Goal: Task Accomplishment & Management: Manage account settings

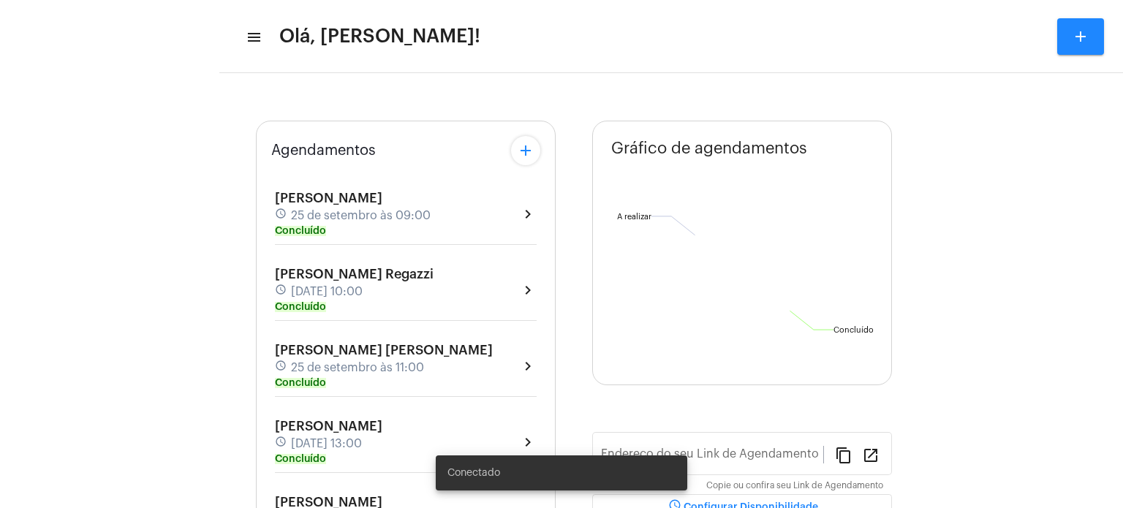
type input "[URL][DOMAIN_NAME]"
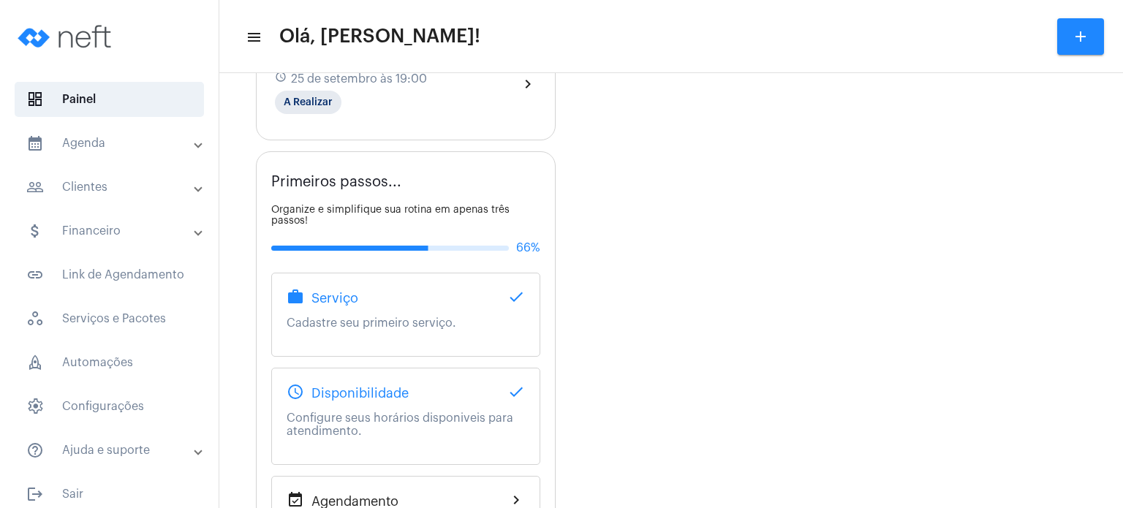
scroll to position [731, 0]
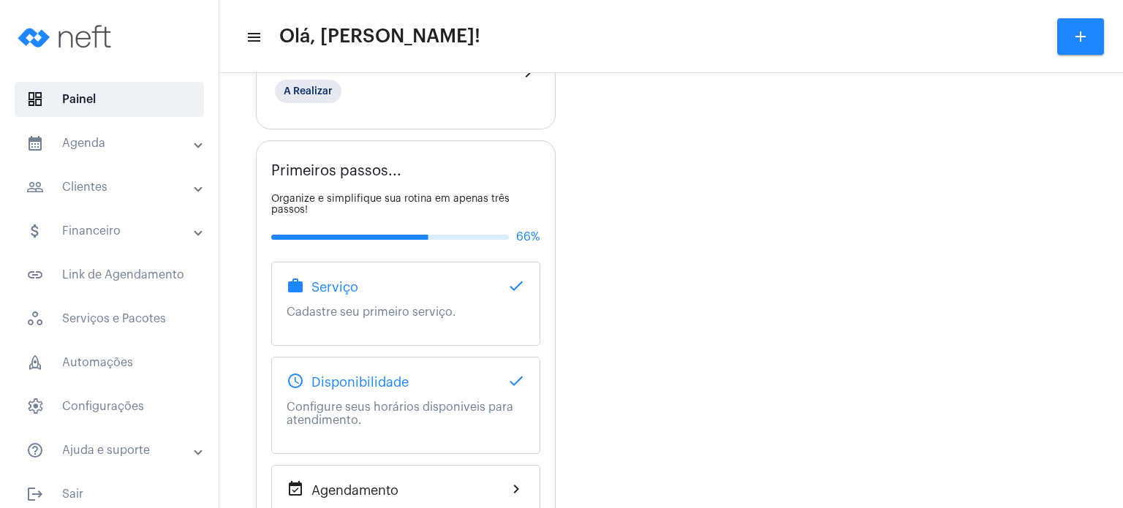
click at [375, 91] on div "[PERSON_NAME] schedule [DATE] 19:00 A Realizar" at bounding box center [351, 73] width 152 height 60
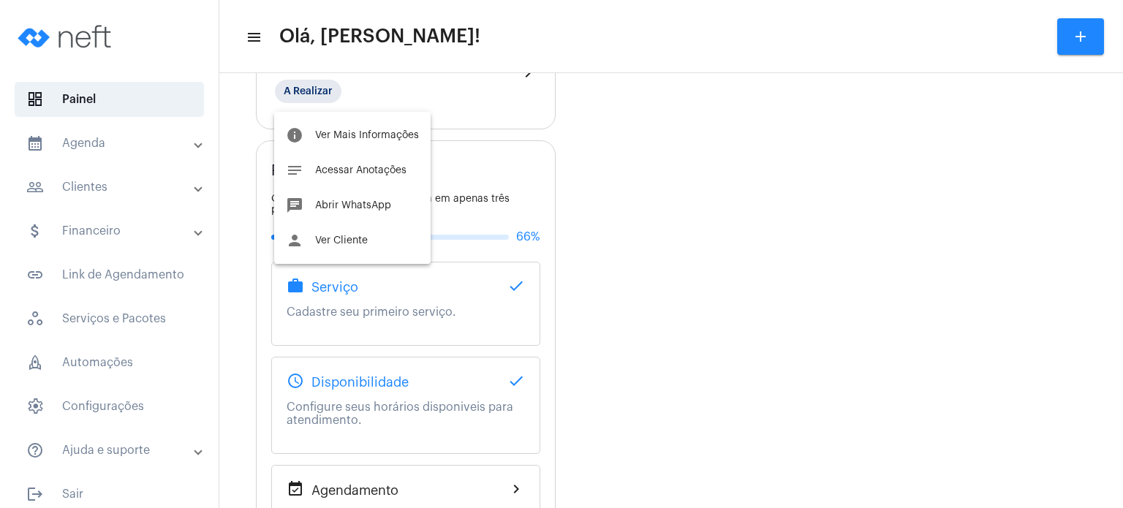
click at [684, 157] on div at bounding box center [561, 254] width 1123 height 508
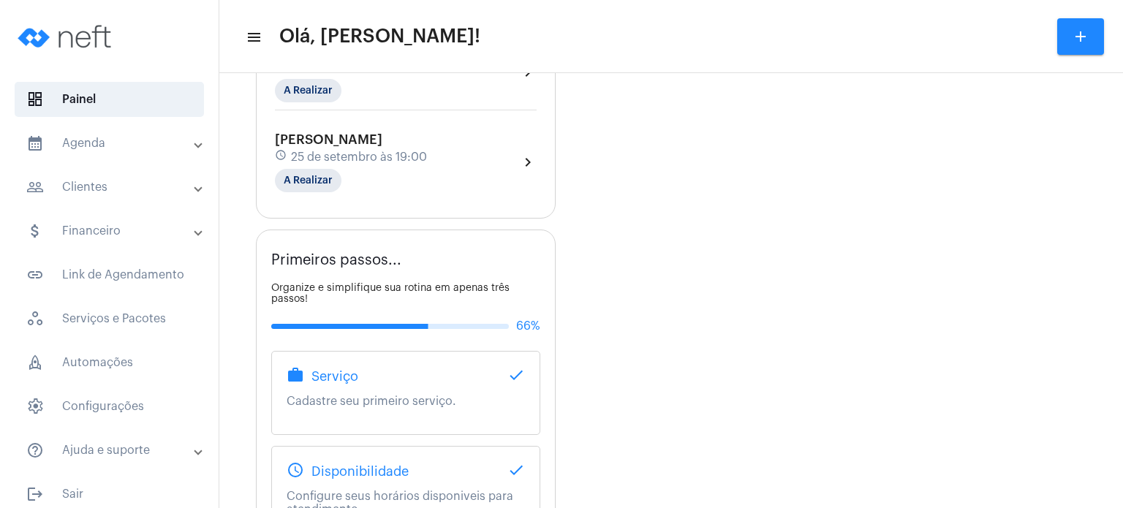
scroll to position [597, 0]
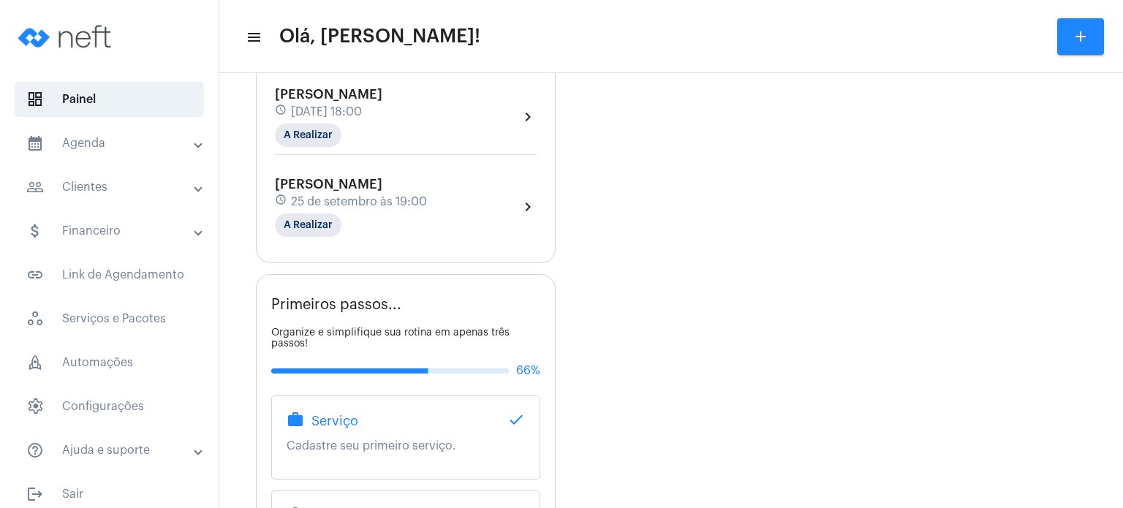
click at [382, 136] on div "[PERSON_NAME] schedule [DATE] 18:00 A Realizar" at bounding box center [328, 117] width 107 height 60
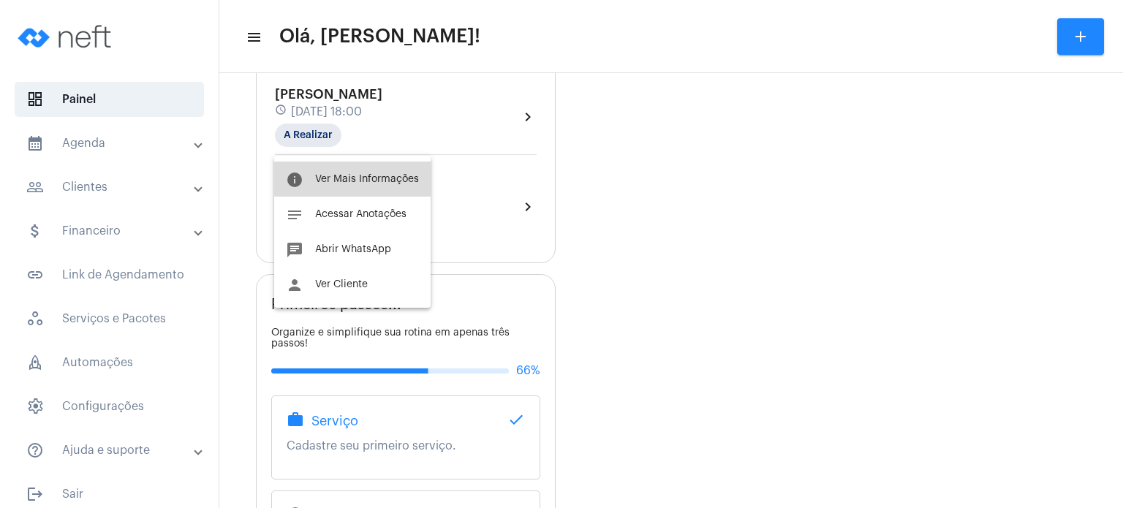
click at [406, 171] on button "info Ver Mais Informações" at bounding box center [352, 179] width 156 height 35
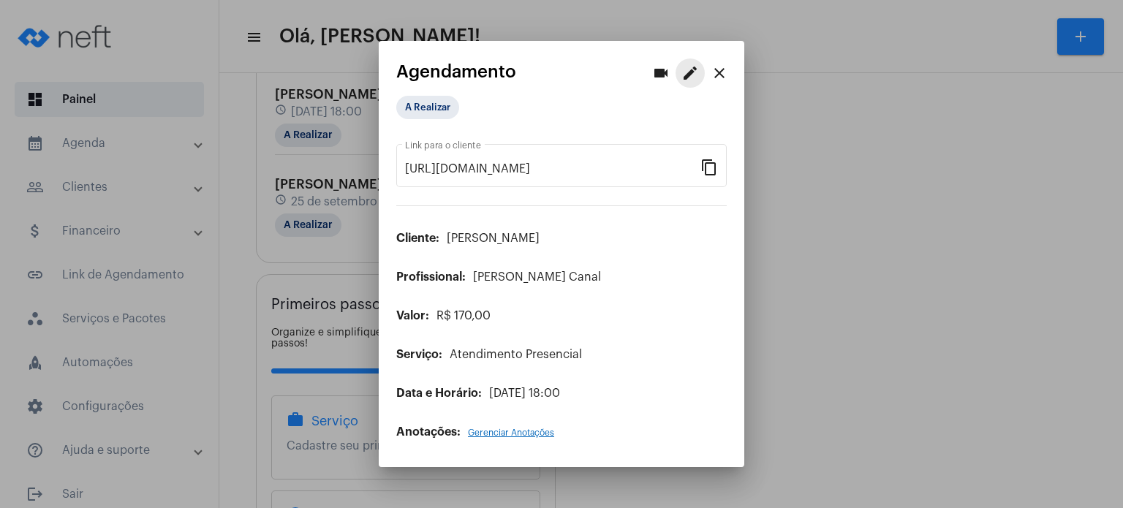
click at [689, 73] on mat-icon "edit" at bounding box center [690, 73] width 18 height 18
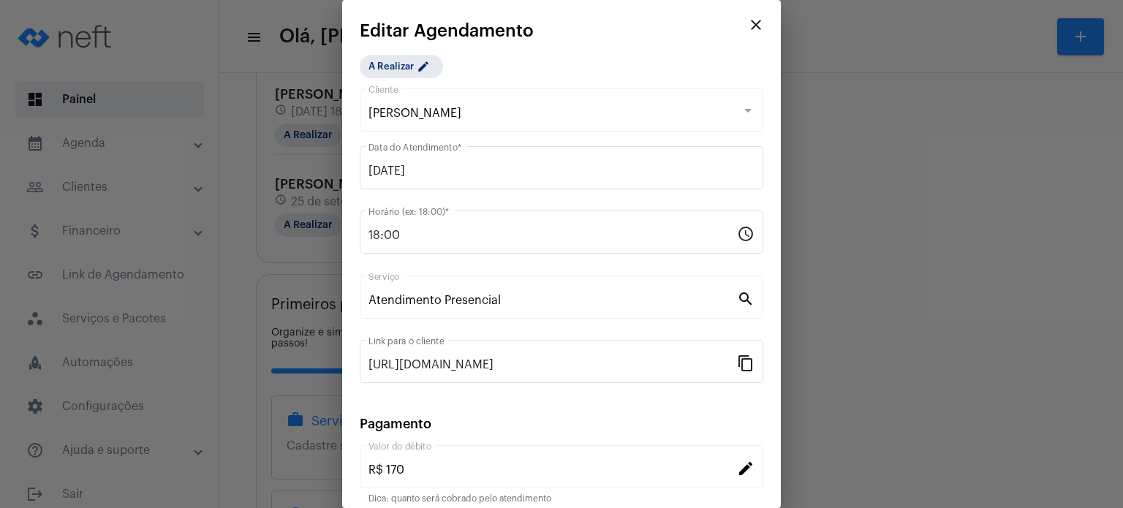
scroll to position [119, 0]
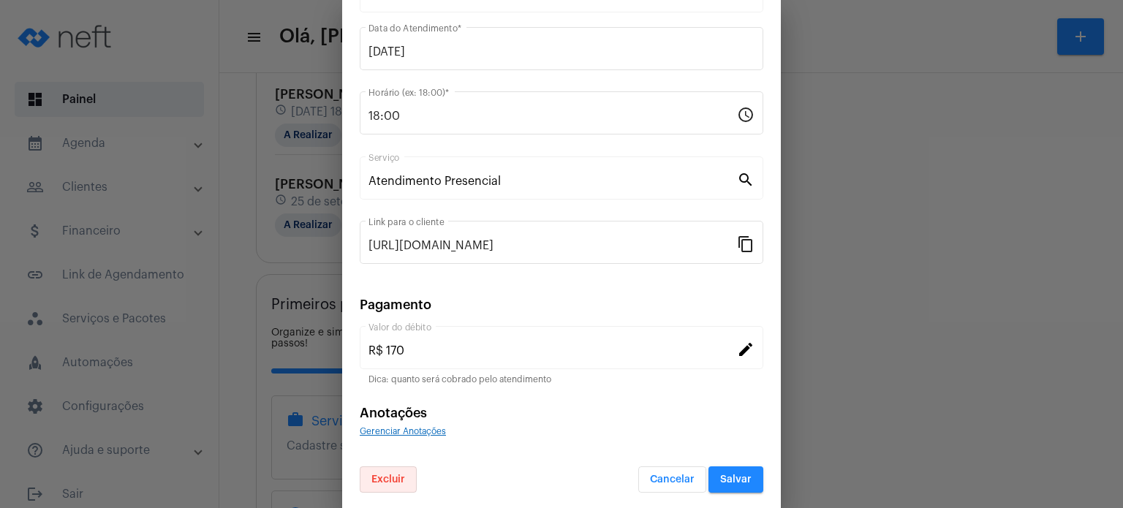
click at [380, 474] on span "Excluir" at bounding box center [388, 479] width 34 height 10
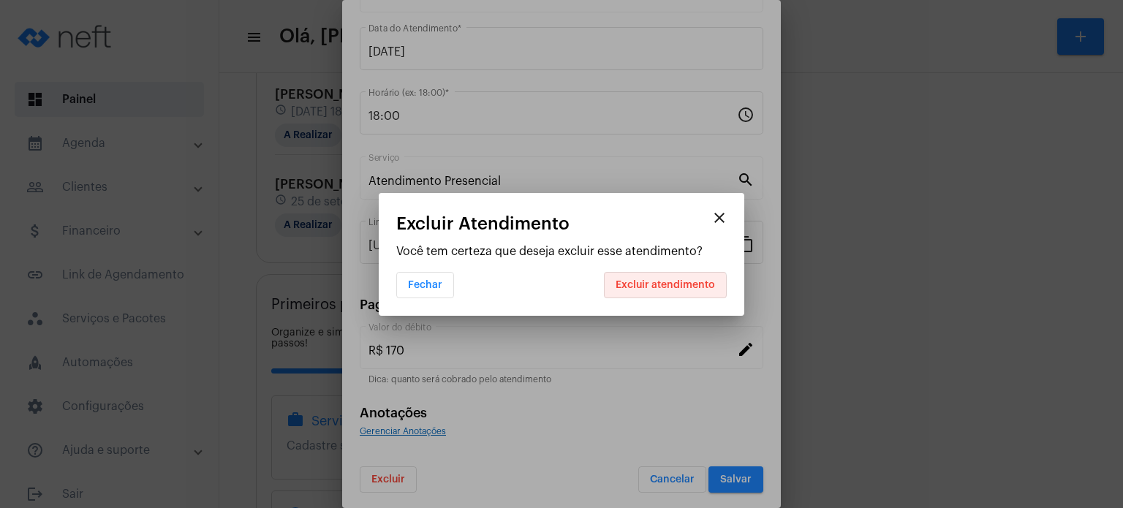
click at [663, 294] on button "Excluir atendimento" at bounding box center [665, 285] width 123 height 26
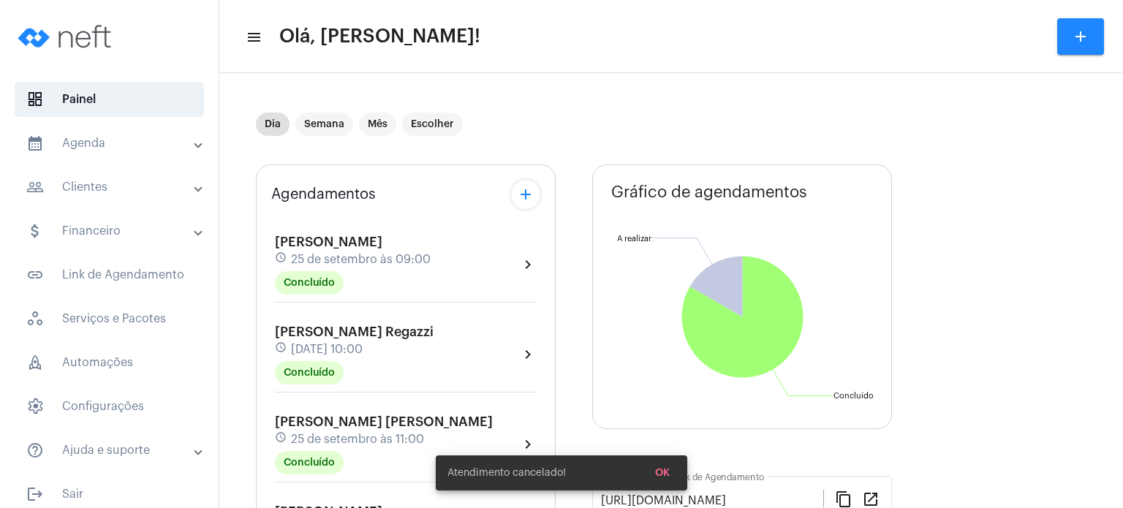
click at [264, 341] on div "Agendamentos add [PERSON_NAME] schedule [DATE] 09:00 Concluído chevron_right [P…" at bounding box center [406, 467] width 300 height 606
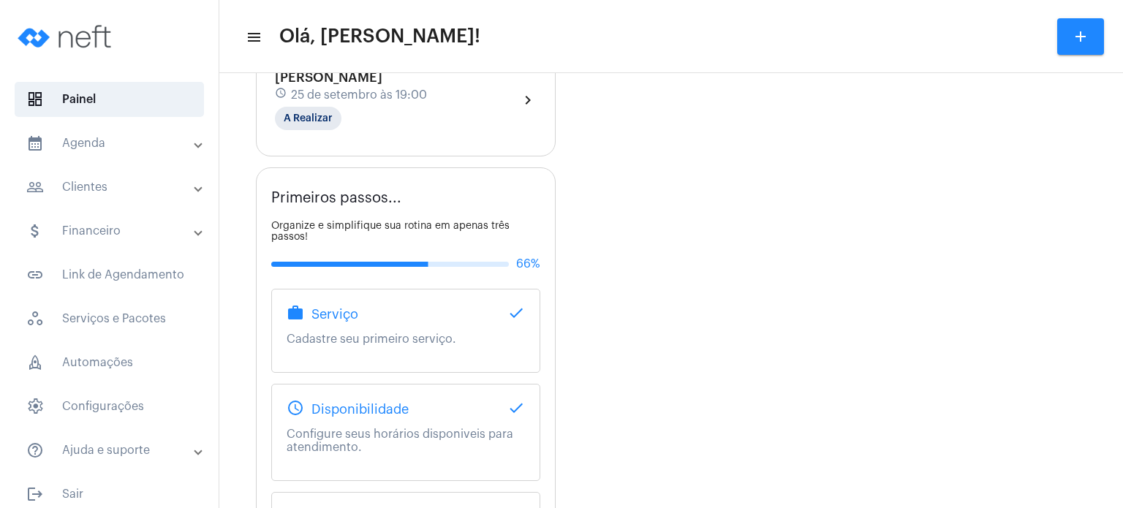
scroll to position [585, 0]
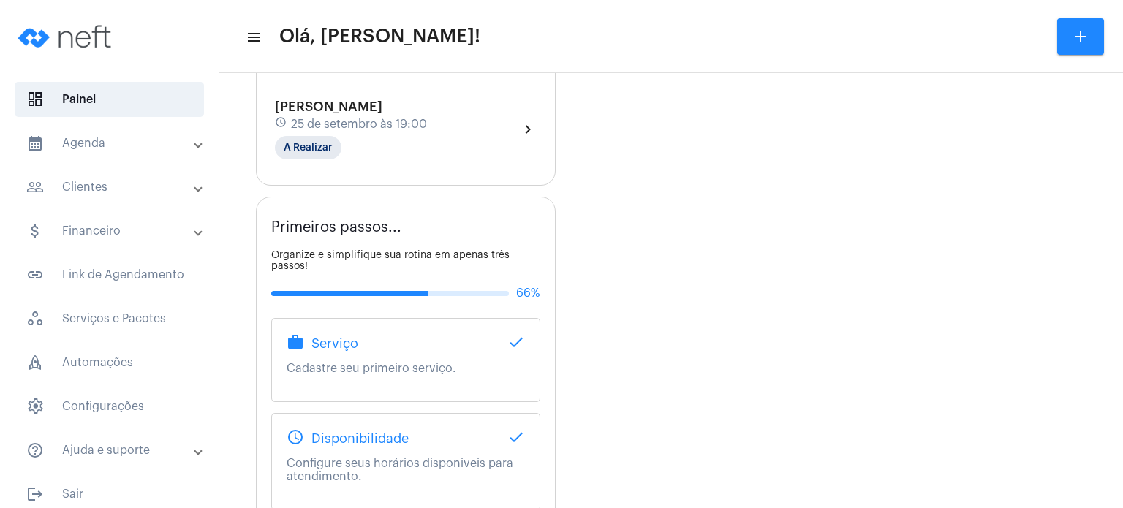
click at [415, 159] on div "[PERSON_NAME] schedule [DATE] 19:00 A Realizar" at bounding box center [351, 129] width 152 height 60
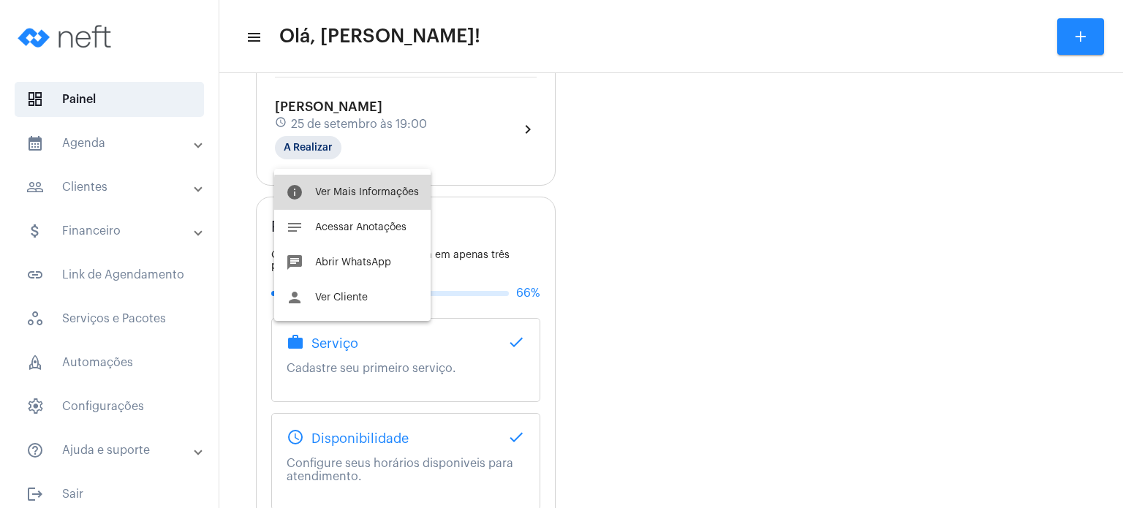
click at [388, 195] on span "Ver Mais Informações" at bounding box center [367, 192] width 104 height 10
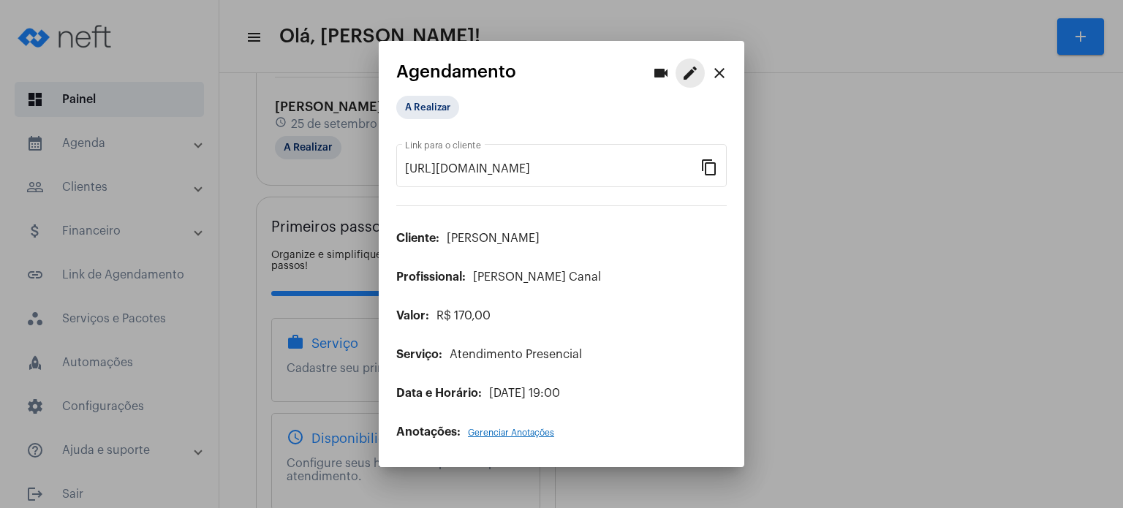
click at [681, 74] on mat-icon "edit" at bounding box center [690, 73] width 18 height 18
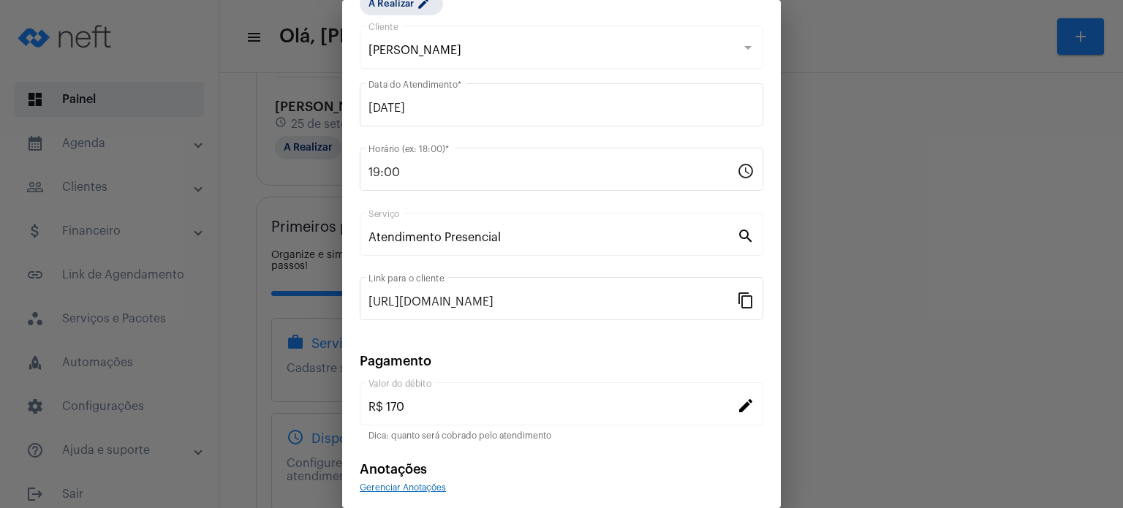
scroll to position [119, 0]
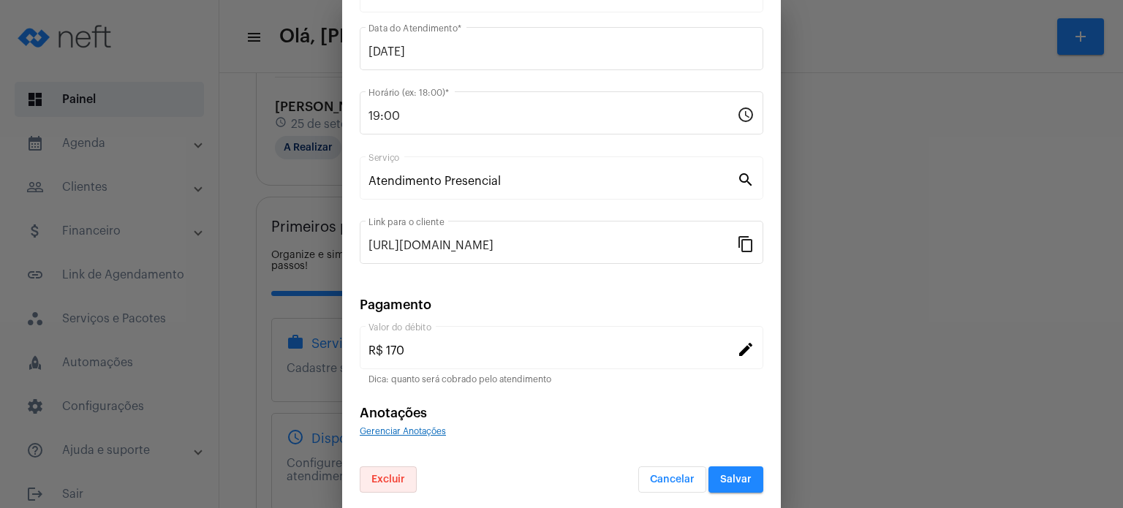
click at [390, 474] on span "Excluir" at bounding box center [388, 479] width 34 height 10
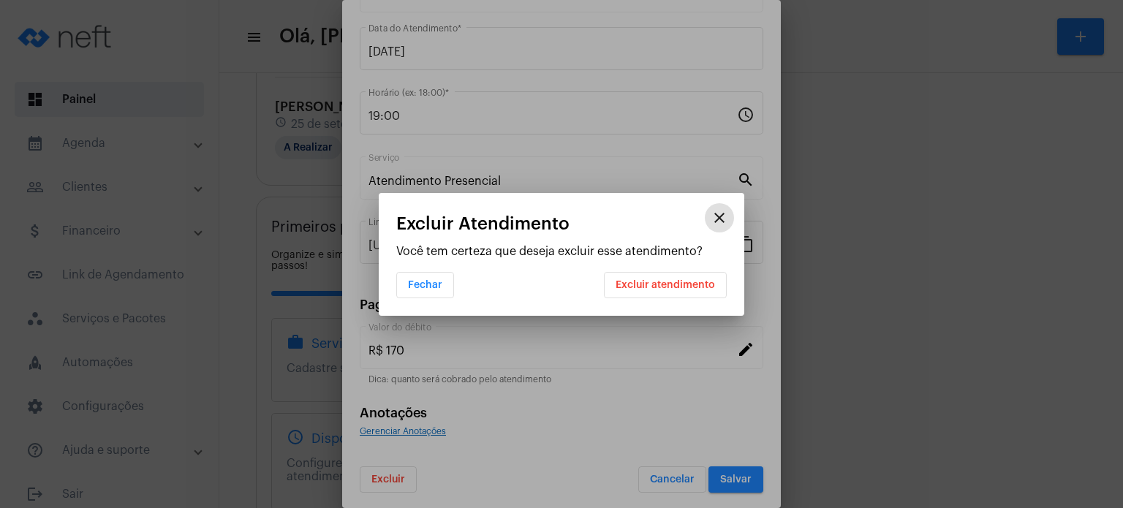
click at [686, 277] on button "Excluir atendimento" at bounding box center [665, 285] width 123 height 26
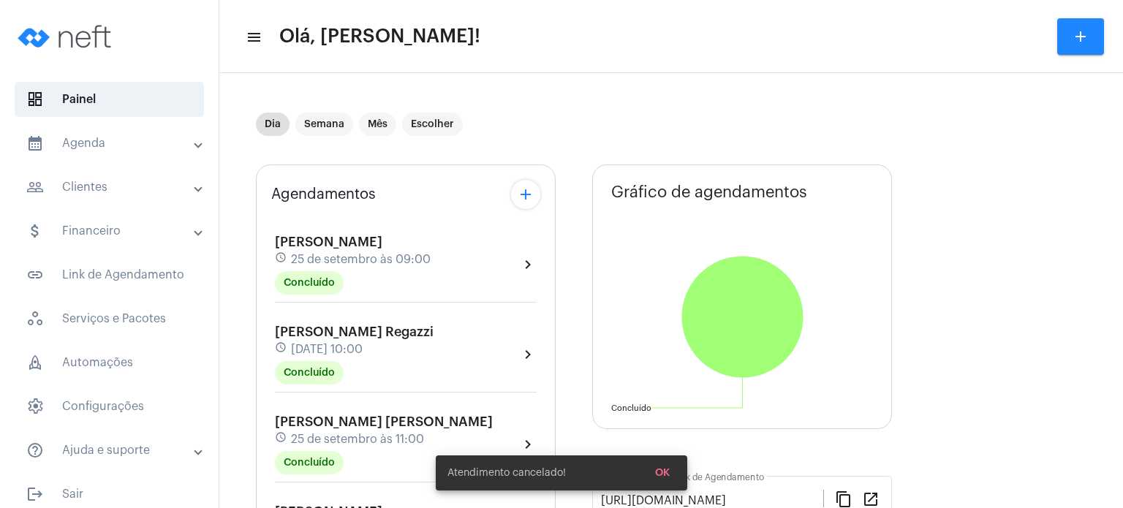
click at [137, 145] on mat-panel-title "calendar_month_outlined Agenda" at bounding box center [110, 144] width 169 height 18
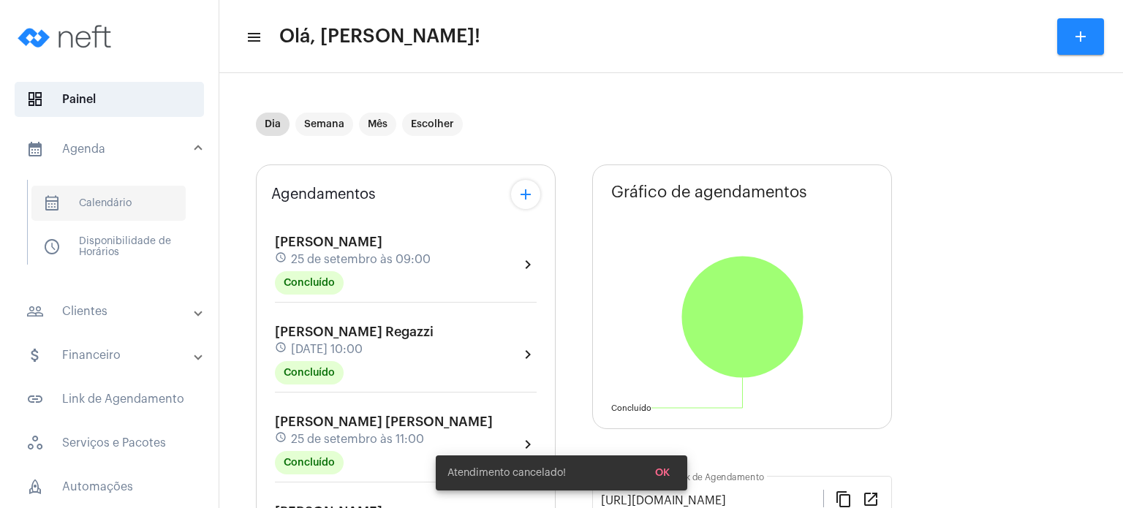
click at [116, 191] on span "calendar_month_outlined Calendário" at bounding box center [108, 203] width 154 height 35
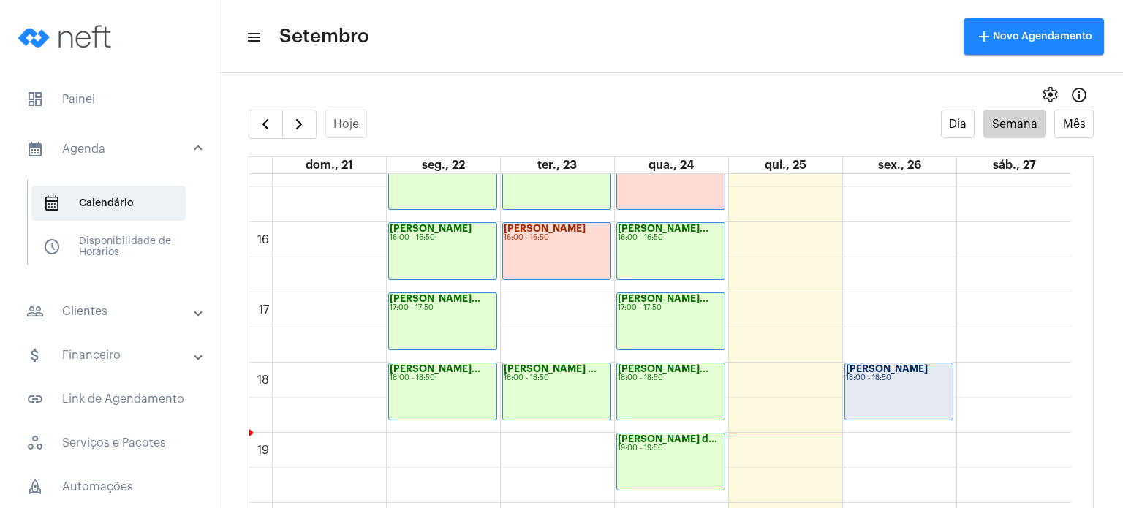
scroll to position [1083, 0]
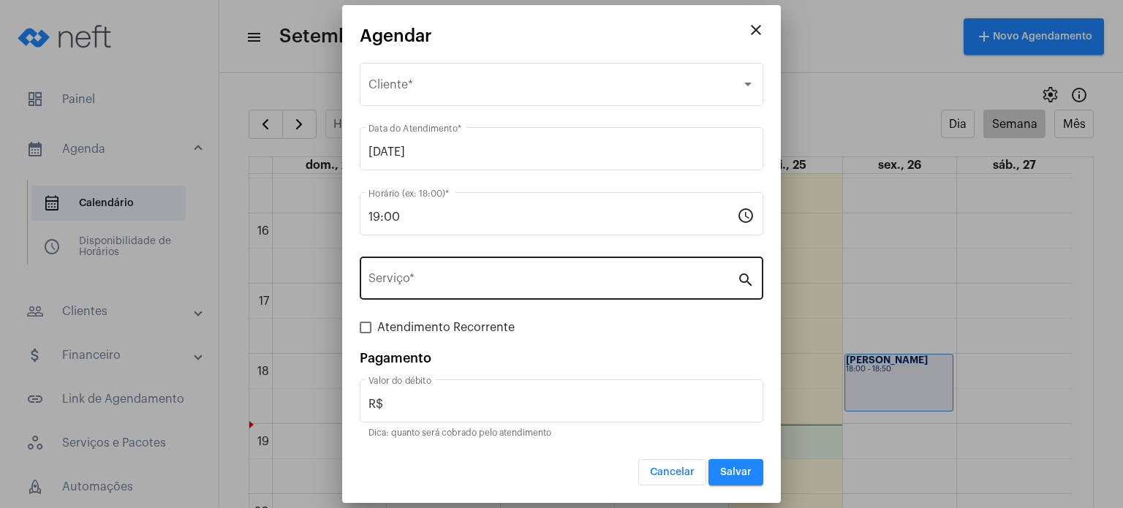
click at [560, 280] on input "Serviço *" at bounding box center [552, 281] width 368 height 13
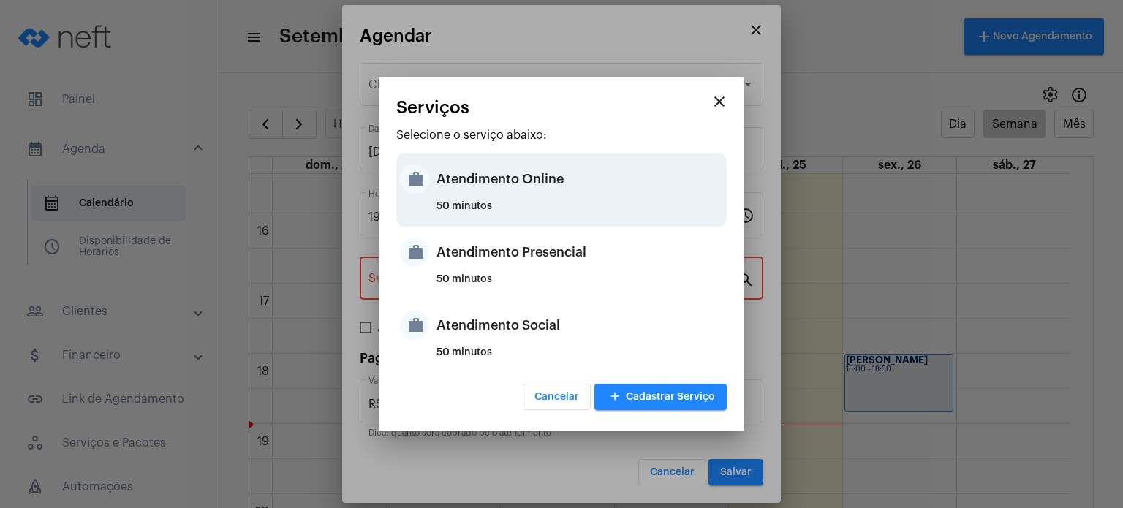
click at [561, 191] on div "Atendimento Online" at bounding box center [579, 179] width 287 height 44
type input "Atendimento Online"
type input "R$ 170"
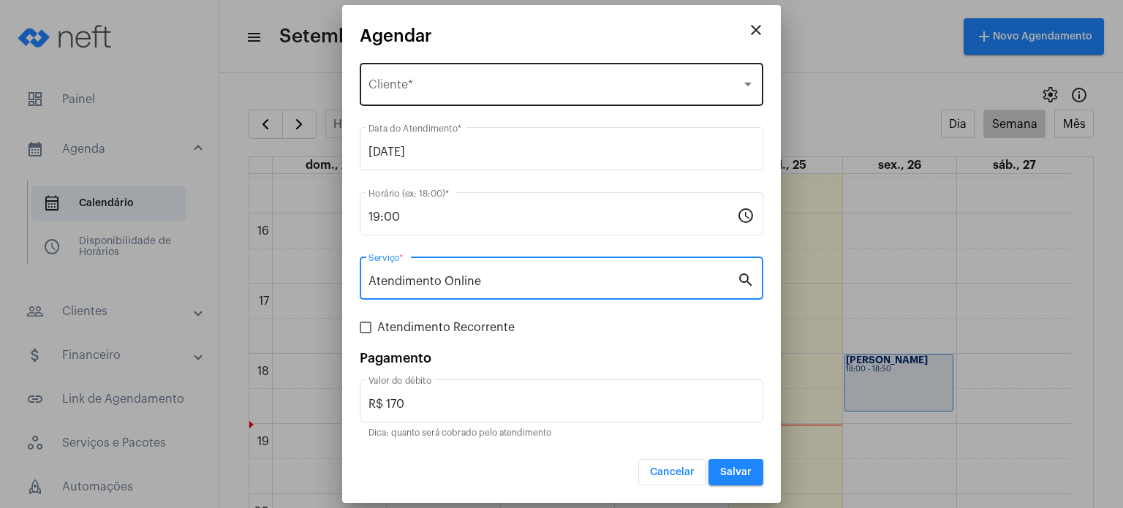
click at [569, 80] on div "Selecione o Cliente Cliente *" at bounding box center [561, 83] width 386 height 46
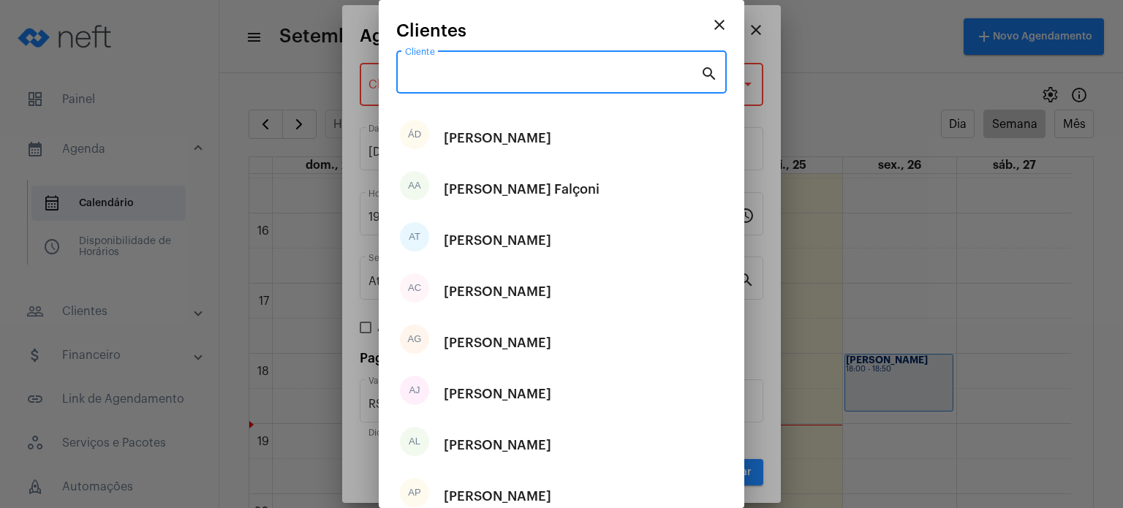
click at [569, 80] on input "Cliente" at bounding box center [552, 75] width 295 height 13
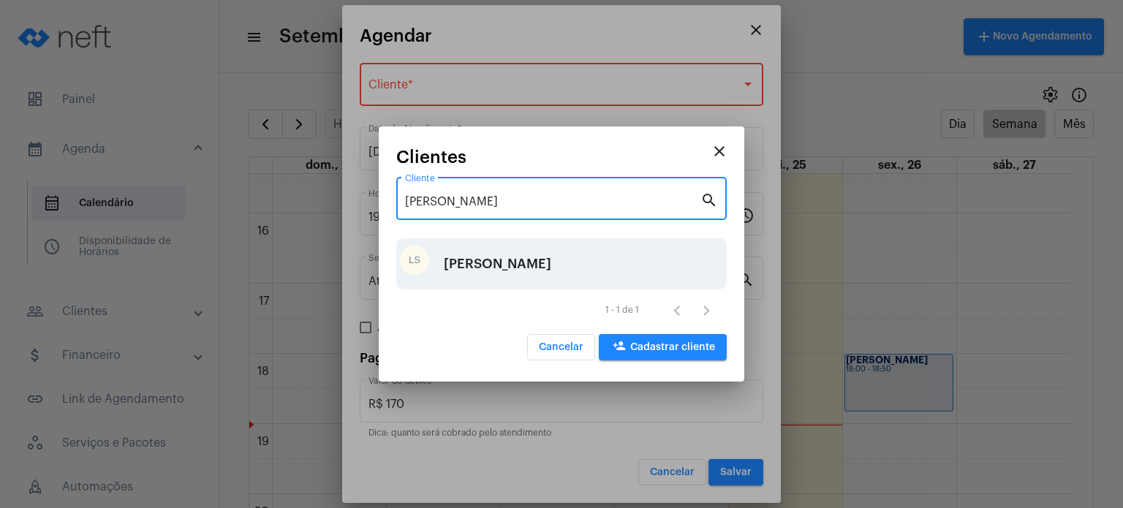
type input "[PERSON_NAME]"
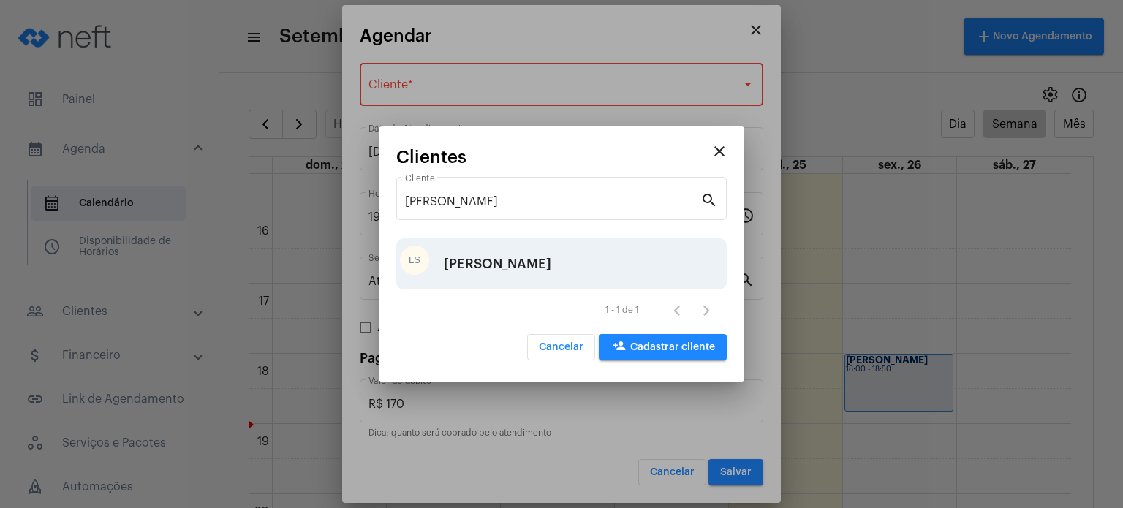
click at [509, 265] on div "LS [PERSON_NAME]" at bounding box center [561, 263] width 330 height 51
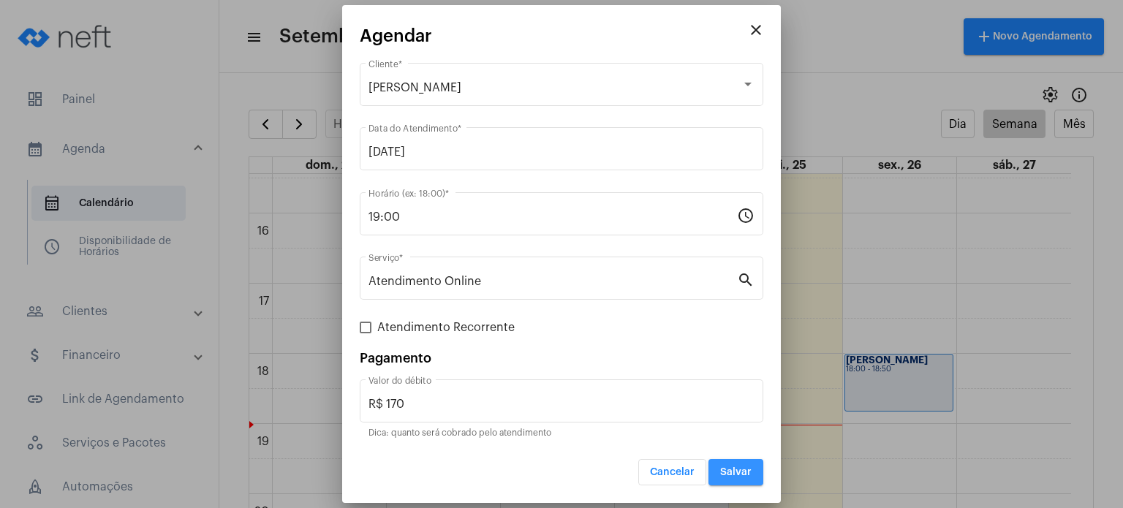
click at [750, 469] on span "Salvar" at bounding box center [735, 472] width 31 height 10
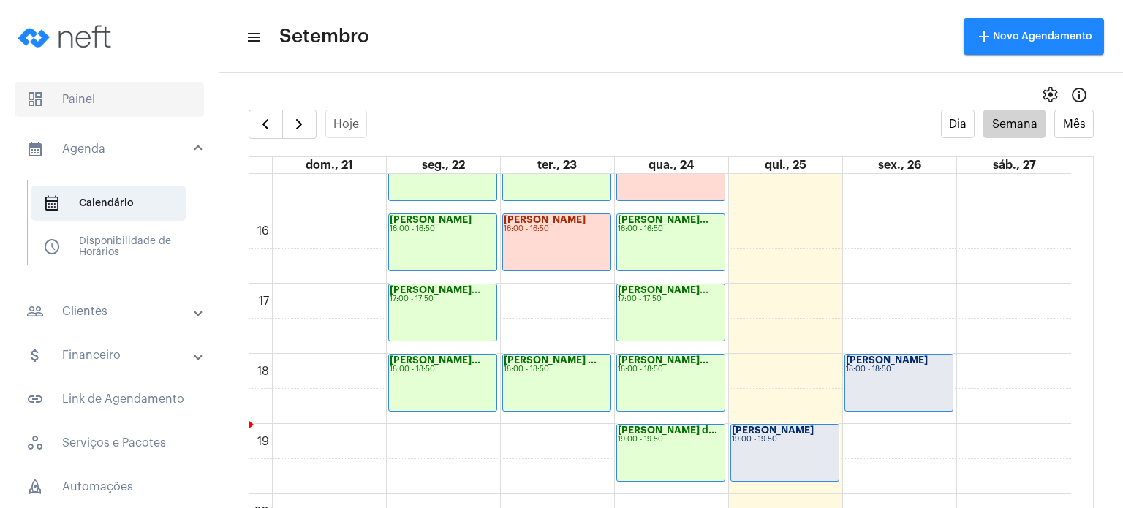
click at [124, 104] on span "dashboard Painel" at bounding box center [109, 99] width 189 height 35
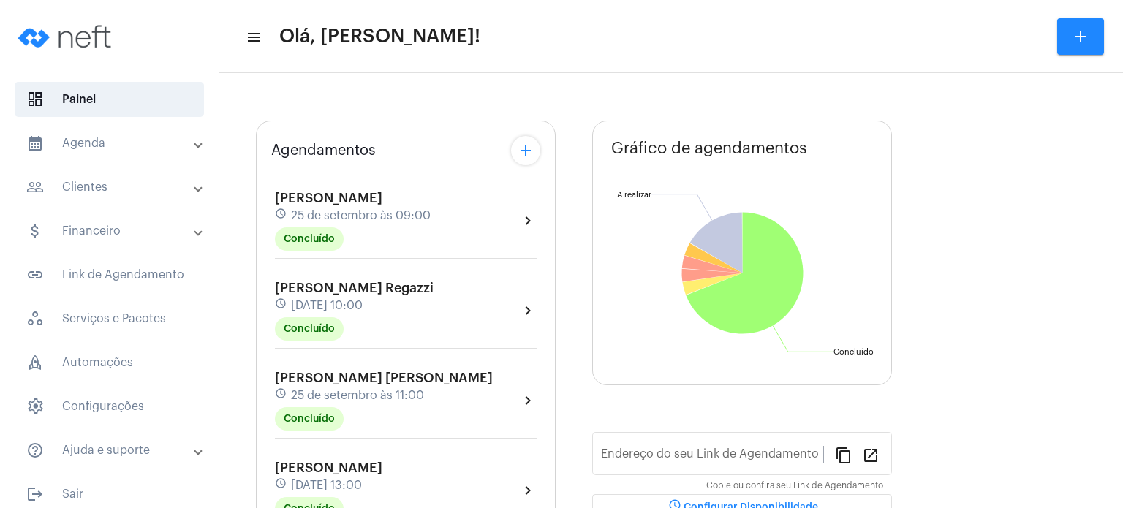
type input "[URL][DOMAIN_NAME]"
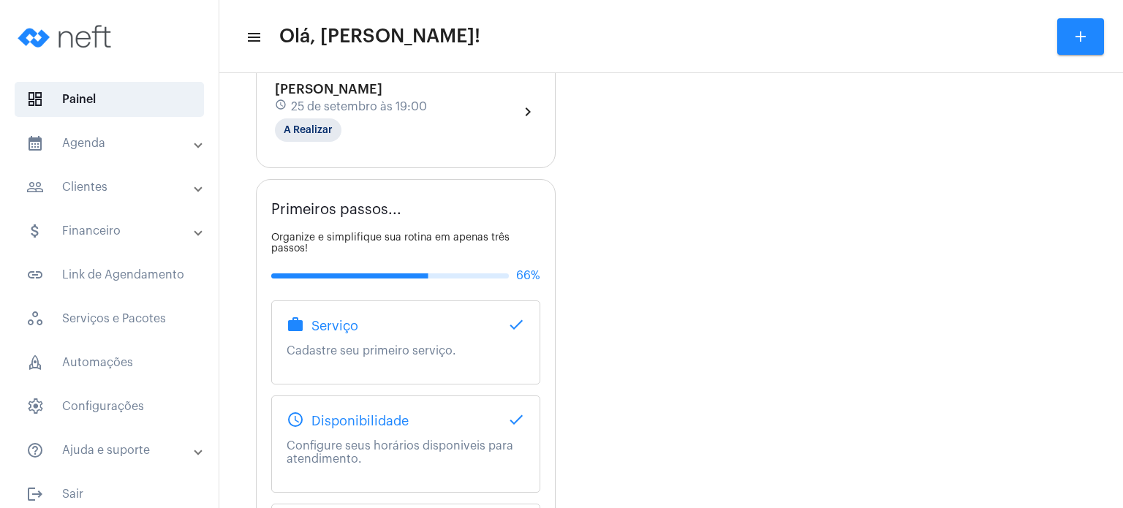
scroll to position [605, 0]
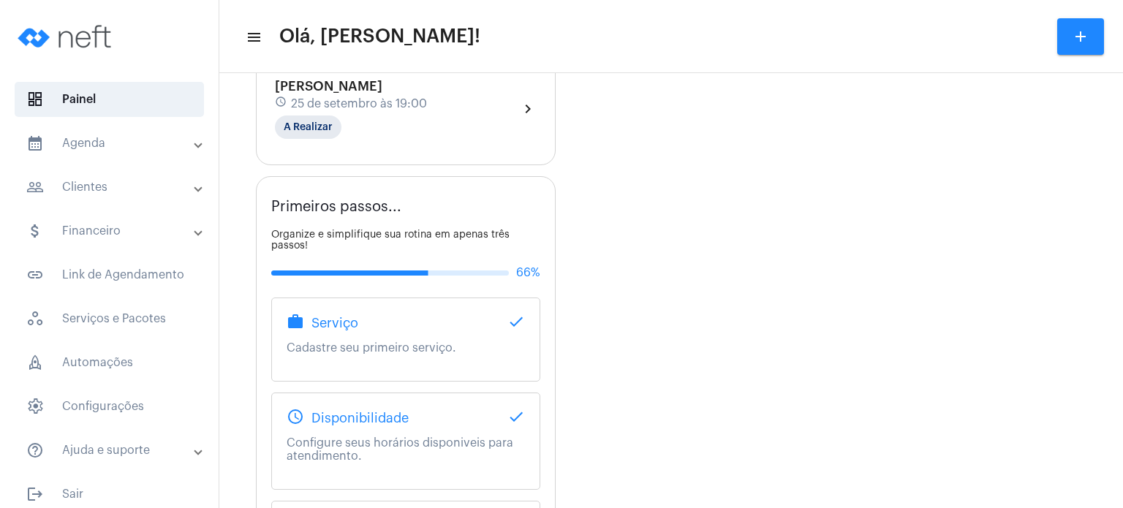
click at [311, 93] on span "[PERSON_NAME]" at bounding box center [328, 86] width 107 height 13
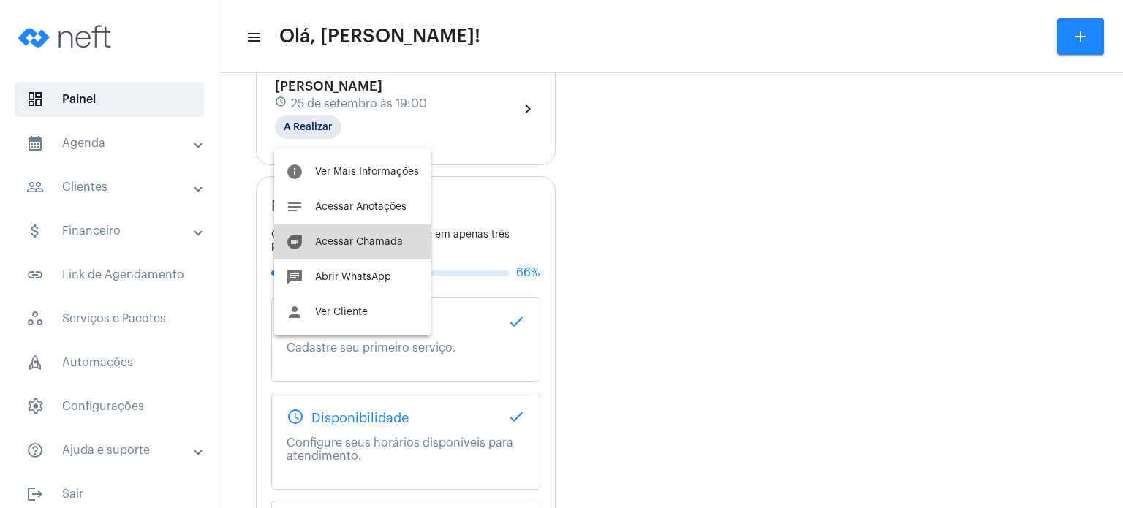
click at [326, 239] on span "Acessar Chamada" at bounding box center [359, 242] width 88 height 10
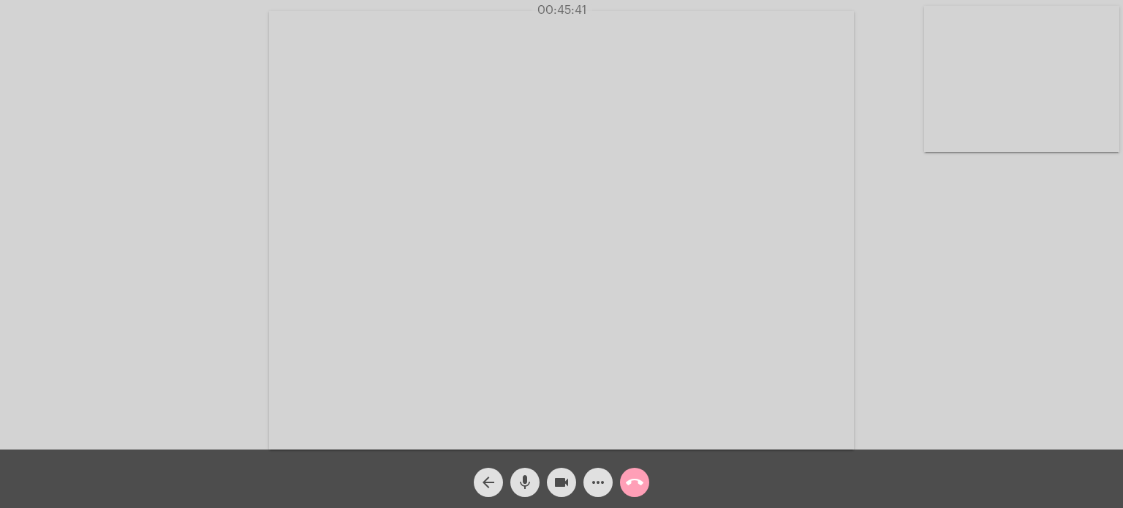
click at [643, 488] on mat-icon "call_end" at bounding box center [635, 483] width 18 height 18
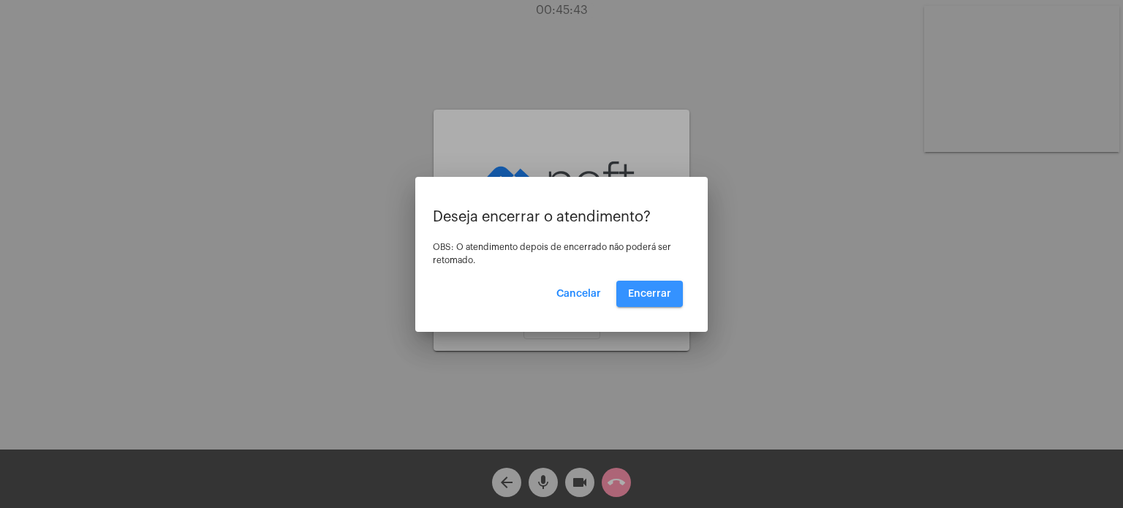
click at [649, 300] on button "Encerrar" at bounding box center [649, 294] width 67 height 26
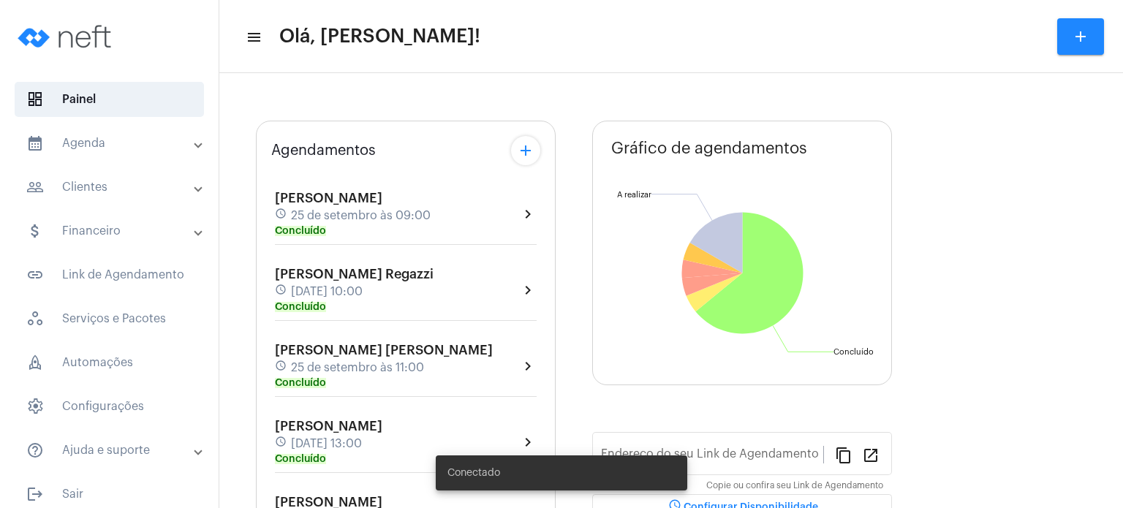
type input "[URL][DOMAIN_NAME]"
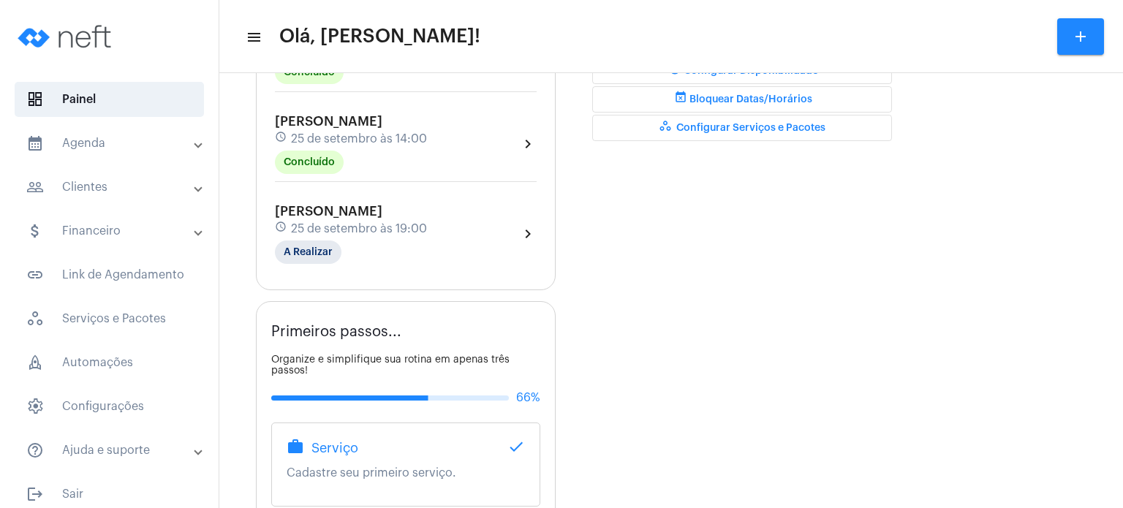
scroll to position [497, 0]
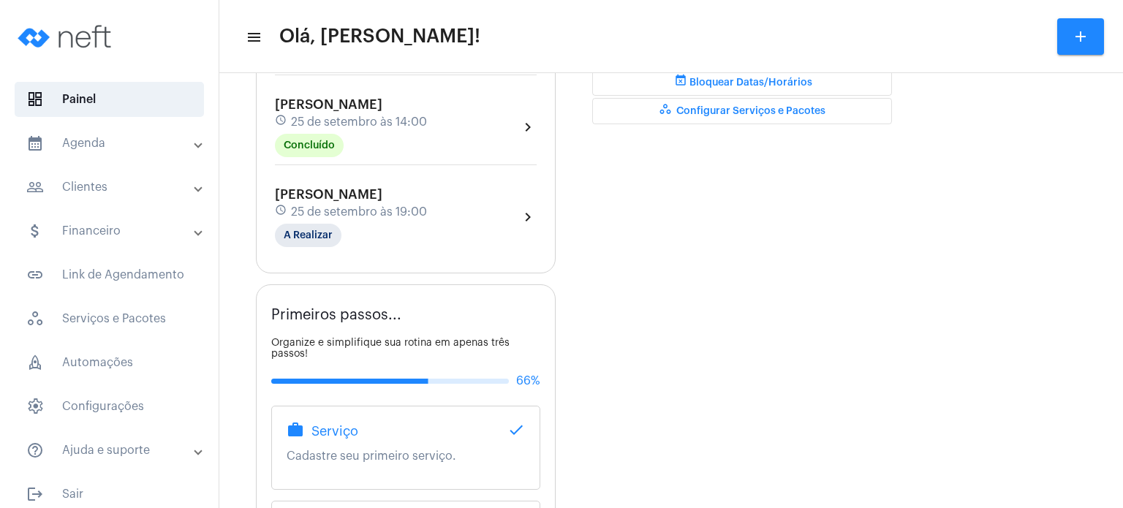
click at [348, 201] on div "[PERSON_NAME] schedule [DATE] 19:00 A Realizar" at bounding box center [351, 217] width 152 height 60
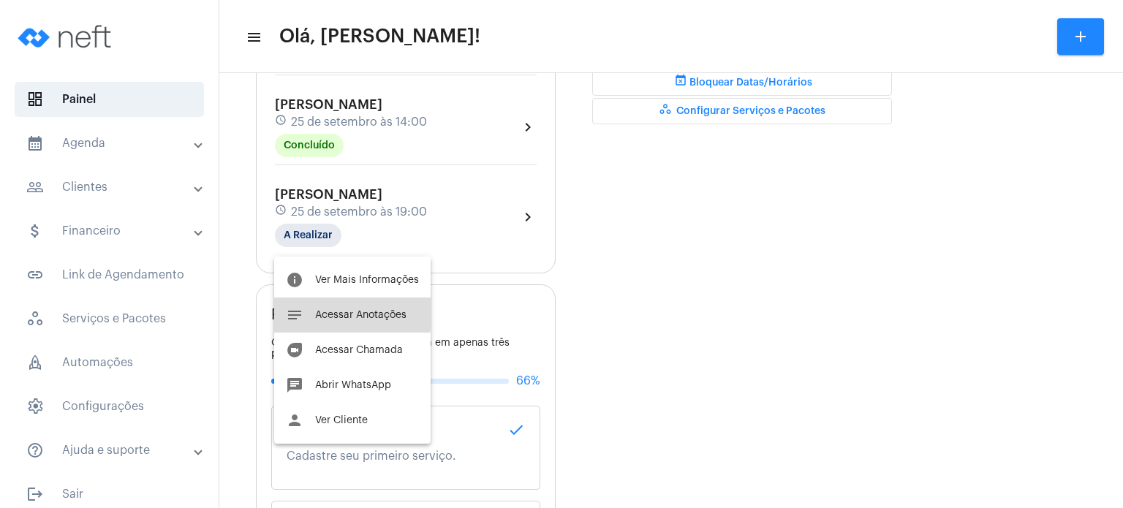
click at [332, 306] on button "notes Acessar Anotações" at bounding box center [352, 315] width 156 height 35
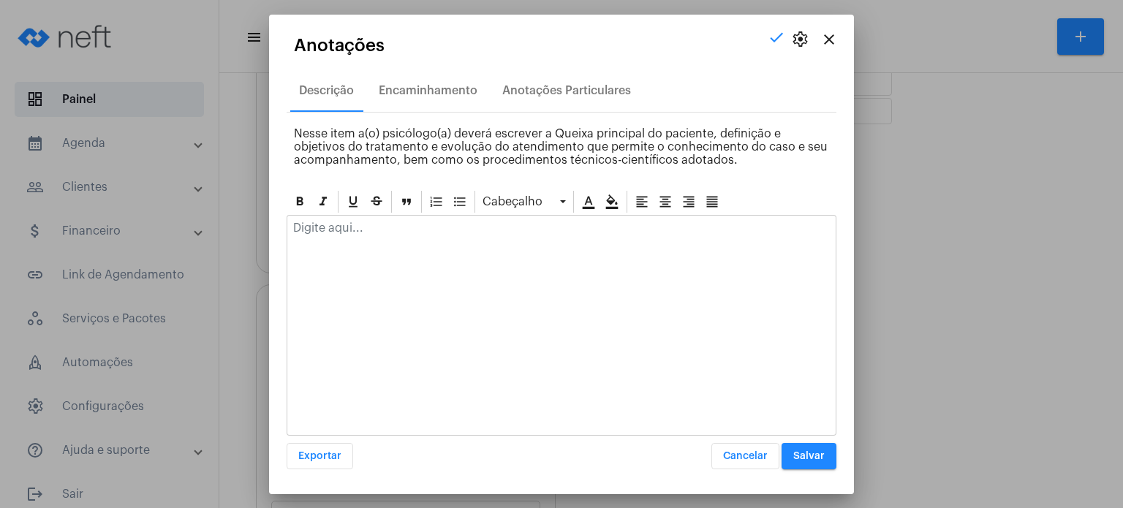
click at [367, 238] on div at bounding box center [561, 232] width 548 height 32
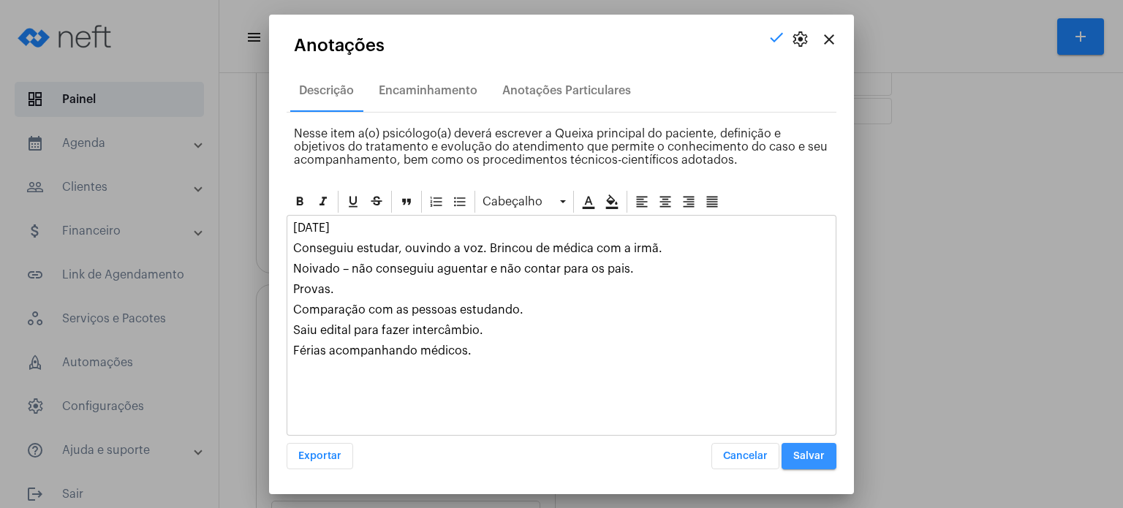
click at [804, 447] on button "Salvar" at bounding box center [808, 456] width 55 height 26
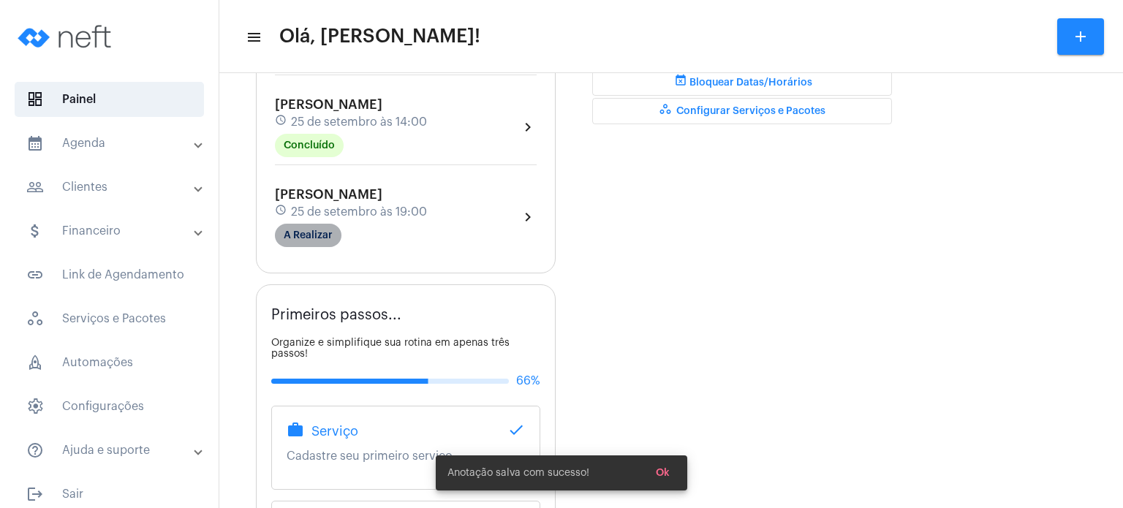
click at [319, 242] on mat-chip "A Realizar" at bounding box center [308, 235] width 67 height 23
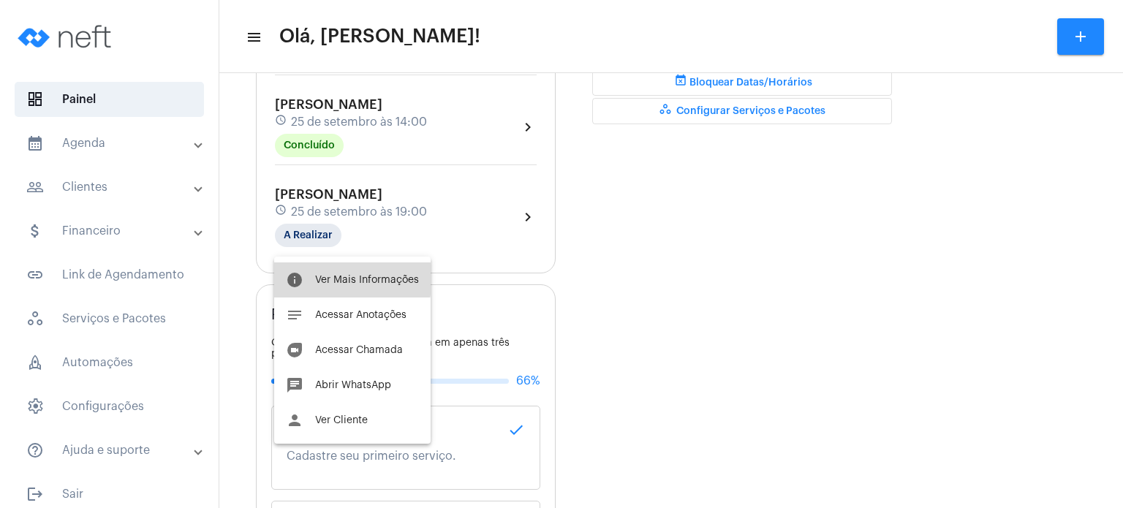
click at [332, 278] on span "Ver Mais Informações" at bounding box center [367, 280] width 104 height 10
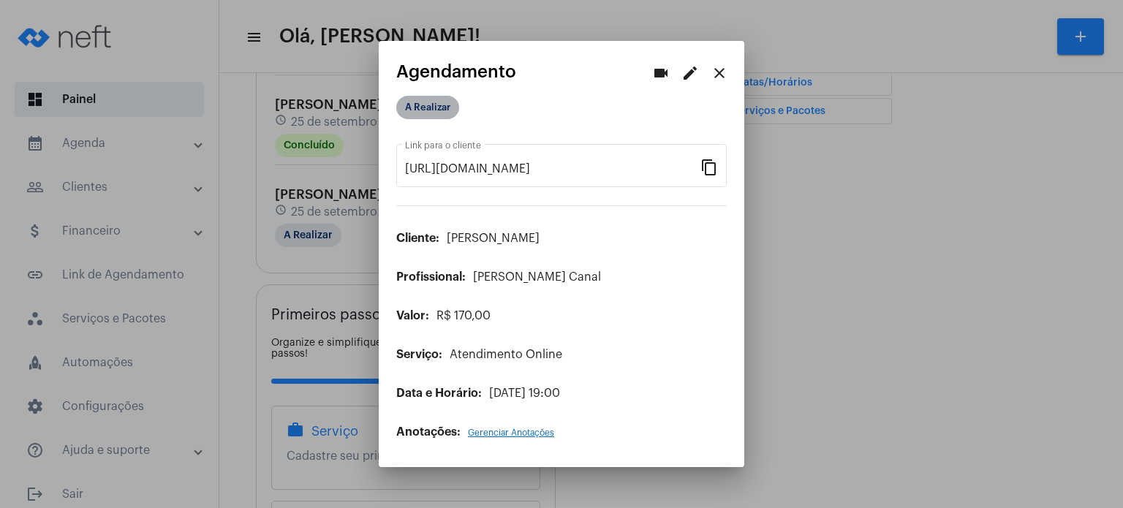
click at [436, 113] on mat-chip "A Realizar" at bounding box center [427, 107] width 63 height 23
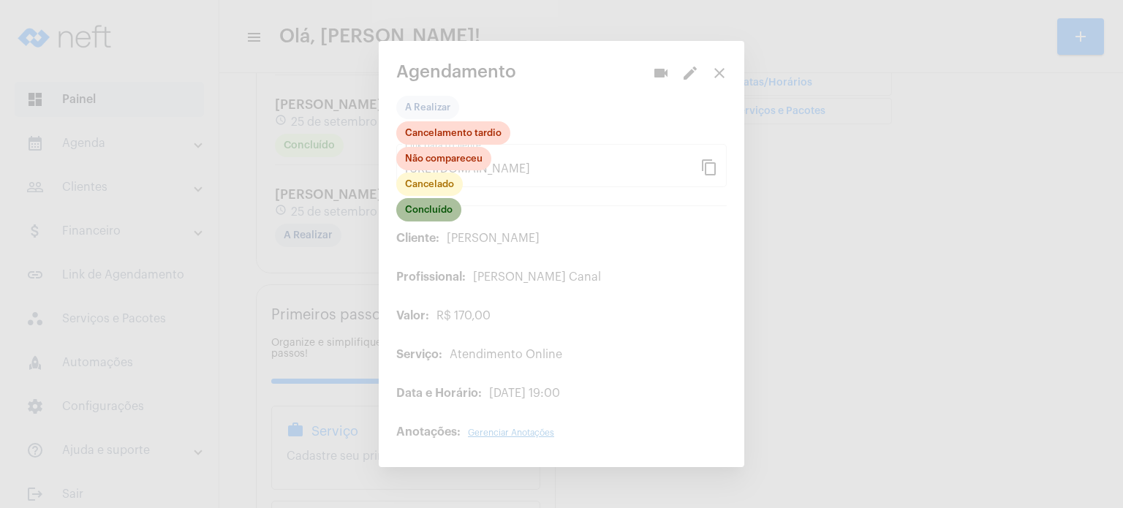
click at [447, 219] on mat-chip "Concluído" at bounding box center [428, 209] width 65 height 23
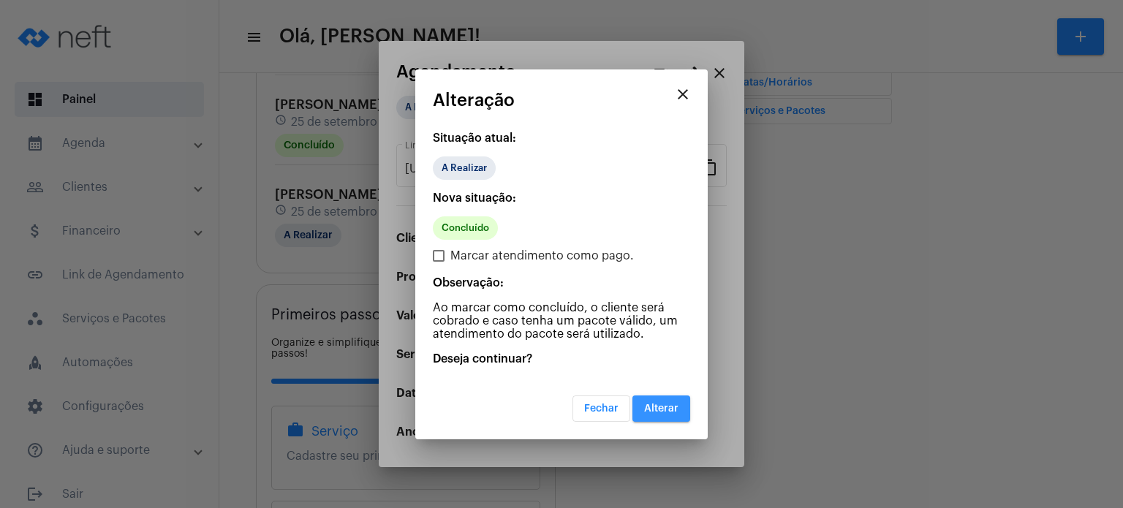
click at [668, 410] on span "Alterar" at bounding box center [661, 409] width 34 height 10
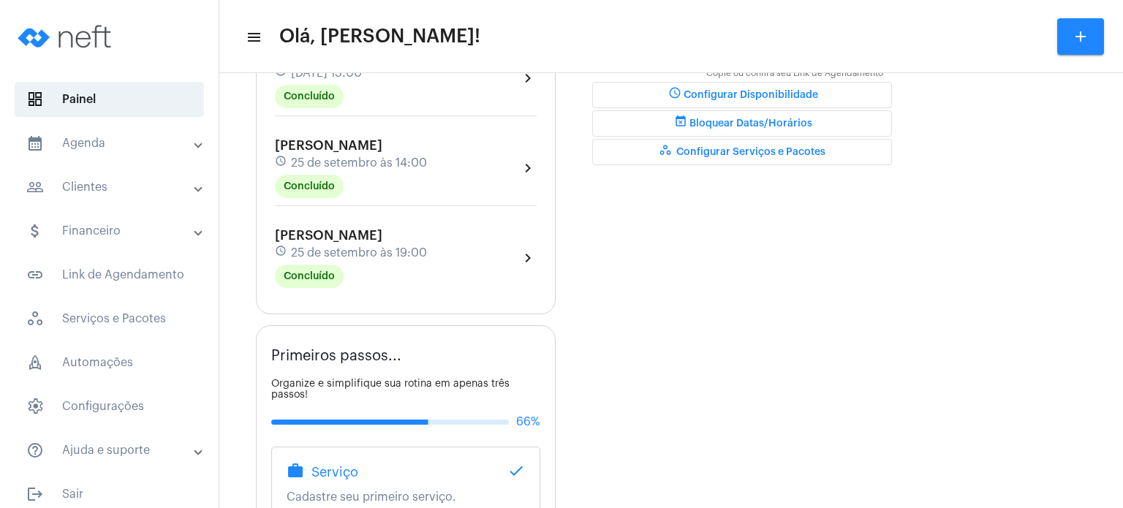
scroll to position [511, 0]
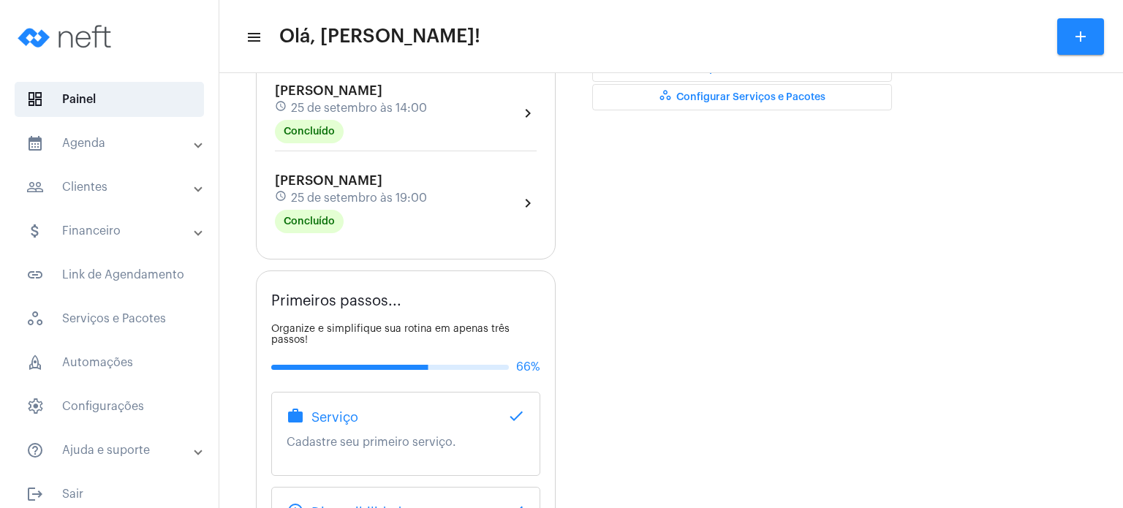
click at [325, 187] on span "[PERSON_NAME]" at bounding box center [328, 180] width 107 height 13
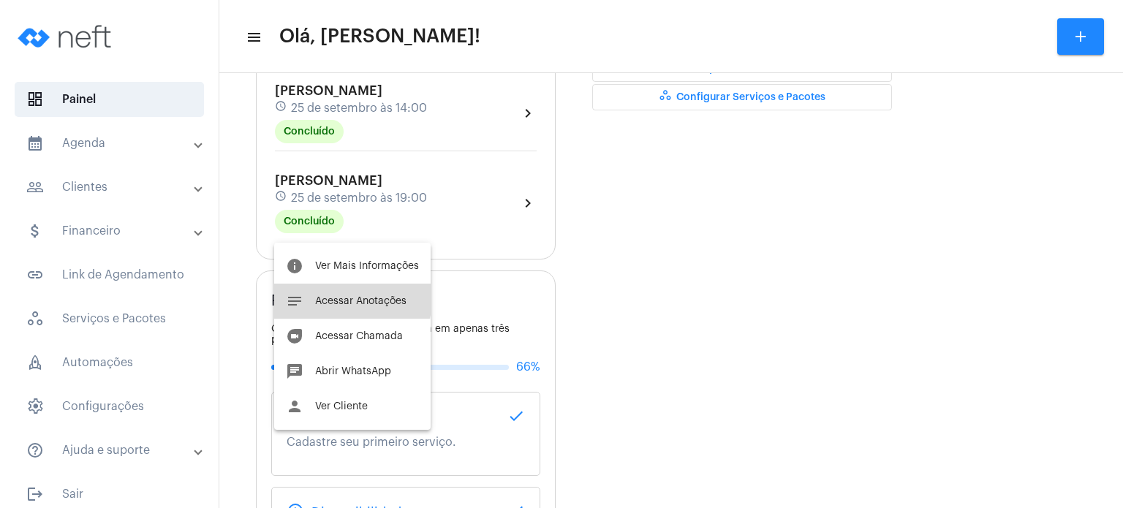
click at [336, 292] on button "notes Acessar Anotações" at bounding box center [352, 301] width 156 height 35
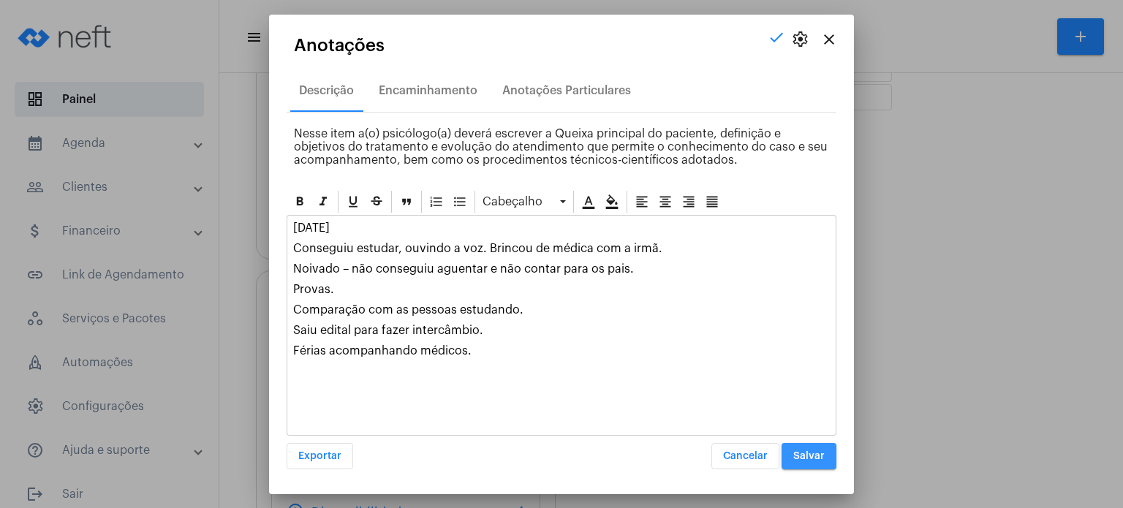
click at [809, 451] on span "Salvar" at bounding box center [808, 456] width 31 height 10
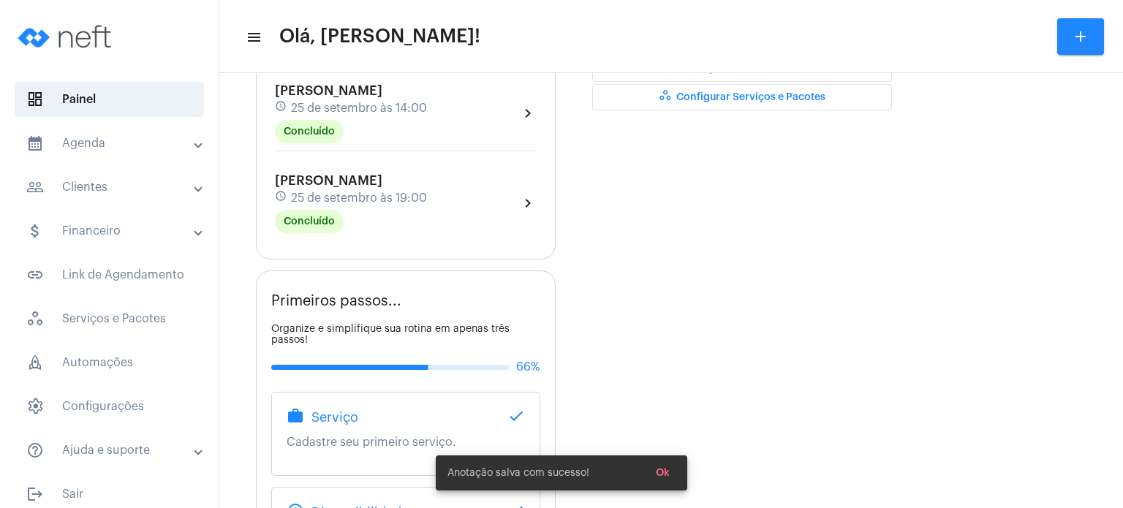
click at [337, 194] on div "Lara Stein schedule 25 de setembro às 19:00 Concluído" at bounding box center [351, 203] width 152 height 60
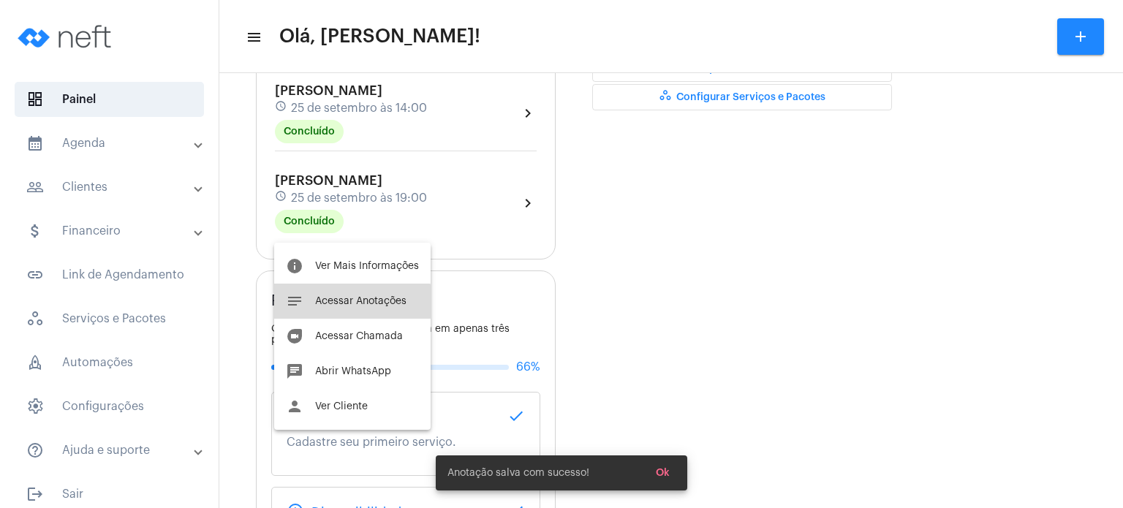
click at [330, 309] on button "notes Acessar Anotações" at bounding box center [352, 301] width 156 height 35
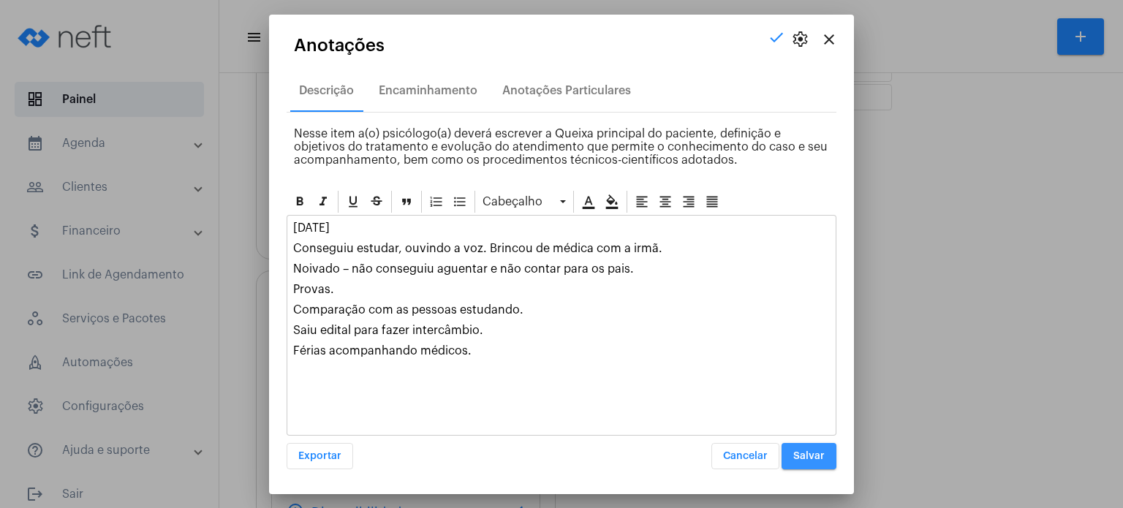
click at [813, 459] on span "Salvar" at bounding box center [808, 456] width 31 height 10
